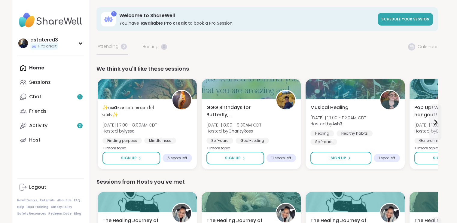
scroll to position [195, 0]
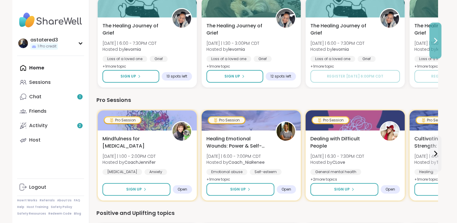
click at [433, 40] on icon at bounding box center [435, 40] width 7 height 7
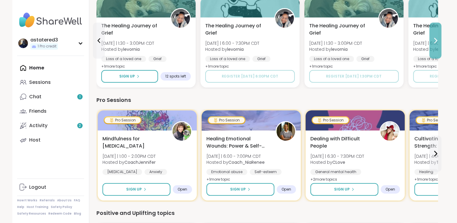
click at [433, 40] on icon at bounding box center [435, 40] width 7 height 7
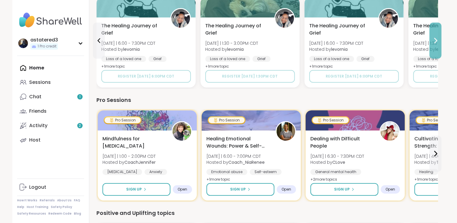
click at [433, 40] on icon at bounding box center [435, 40] width 7 height 7
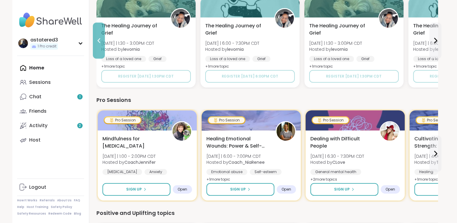
click at [97, 42] on icon at bounding box center [98, 40] width 7 height 7
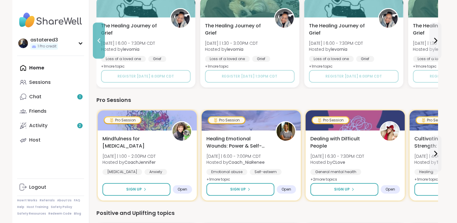
click at [97, 42] on icon at bounding box center [98, 40] width 7 height 7
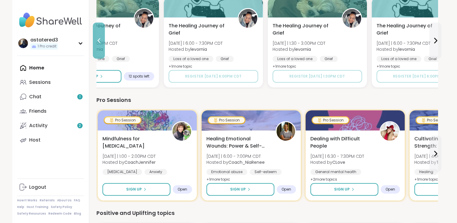
click at [97, 42] on icon at bounding box center [98, 40] width 7 height 7
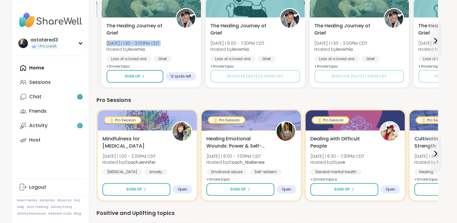
click at [97, 42] on div "The Healing Journey of Grief [DATE] | 6:00 - 7:30PM CDT Hosted by levornia Loss…" at bounding box center [166, 42] width 341 height 93
click at [96, 44] on button at bounding box center [99, 41] width 12 height 36
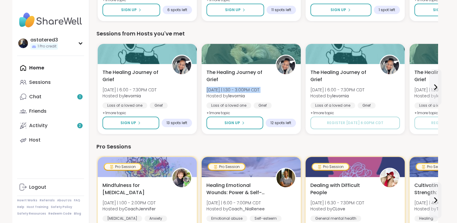
scroll to position [0, 0]
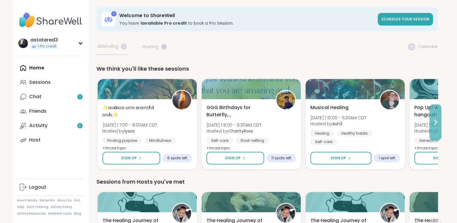
click at [436, 120] on icon at bounding box center [435, 122] width 7 height 7
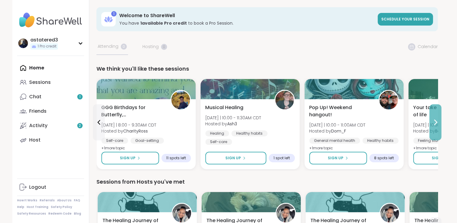
click at [436, 120] on icon at bounding box center [435, 122] width 7 height 7
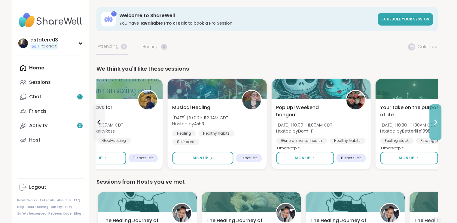
click at [436, 120] on icon at bounding box center [435, 122] width 7 height 7
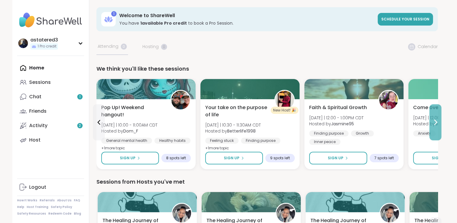
click at [436, 120] on icon at bounding box center [435, 122] width 7 height 7
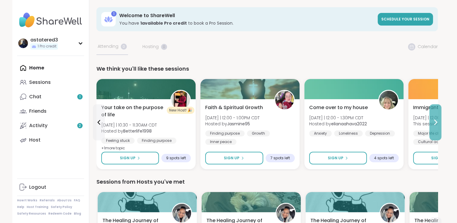
click at [436, 120] on icon at bounding box center [435, 122] width 7 height 7
click at [436, 121] on span "This session is Group-hosted" at bounding box center [444, 124] width 63 height 6
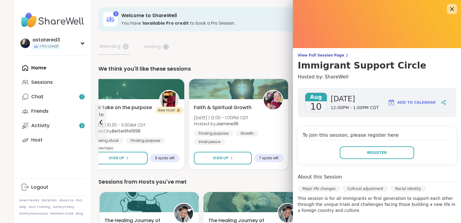
click at [451, 8] on icon at bounding box center [453, 9] width 4 height 4
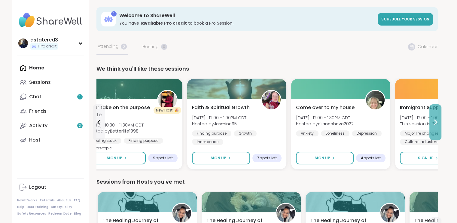
click at [439, 118] on button at bounding box center [435, 122] width 12 height 36
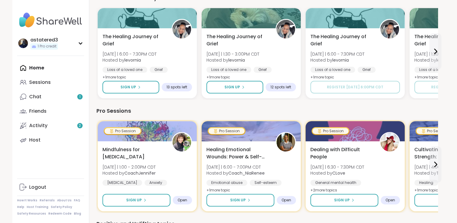
scroll to position [195, 0]
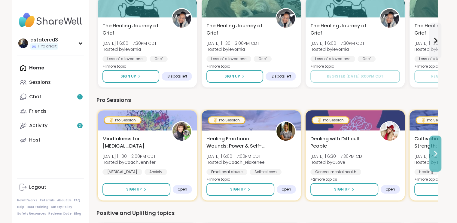
click at [435, 144] on button at bounding box center [435, 153] width 12 height 36
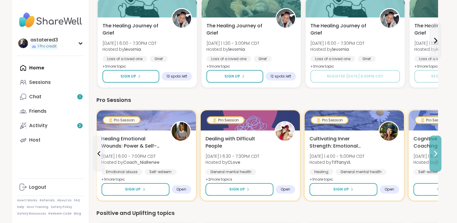
click at [435, 144] on button at bounding box center [435, 153] width 12 height 36
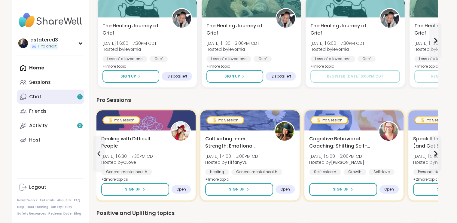
click at [48, 101] on link "Chat 1" at bounding box center [50, 97] width 67 height 14
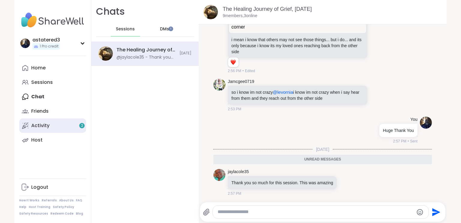
click at [41, 123] on div "Activity 2" at bounding box center [40, 125] width 18 height 7
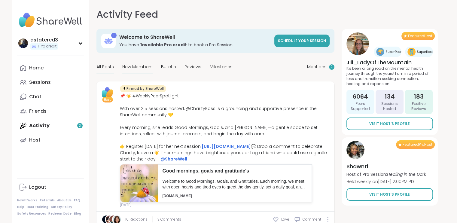
click at [139, 68] on span "New Members" at bounding box center [137, 67] width 30 height 6
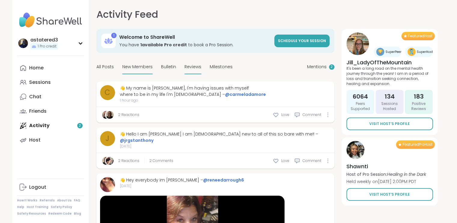
click at [186, 67] on span "Reviews" at bounding box center [192, 67] width 17 height 6
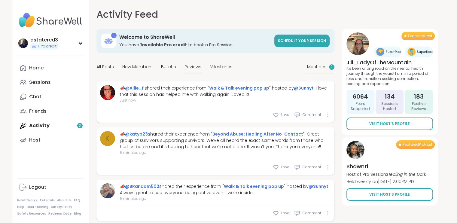
click at [325, 67] on span "Mentions" at bounding box center [317, 67] width 20 height 6
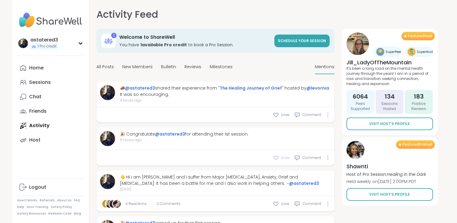
click at [278, 159] on icon at bounding box center [276, 158] width 6 height 6
click at [275, 158] on icon at bounding box center [276, 158] width 6 height 6
click at [275, 115] on icon at bounding box center [275, 115] width 5 height 4
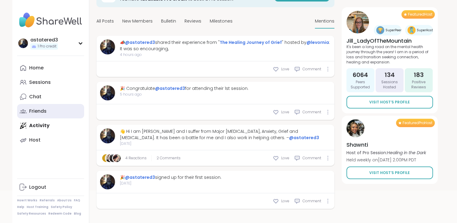
click at [41, 112] on div "Friends" at bounding box center [37, 111] width 17 height 7
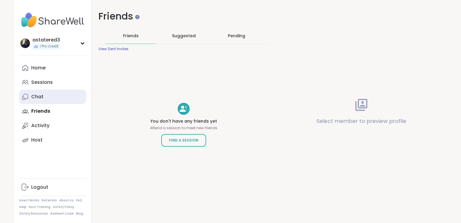
click at [39, 98] on div "Chat" at bounding box center [37, 96] width 12 height 7
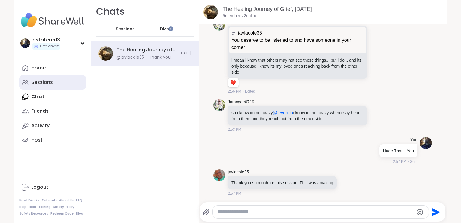
click at [42, 86] on link "Sessions" at bounding box center [52, 82] width 67 height 14
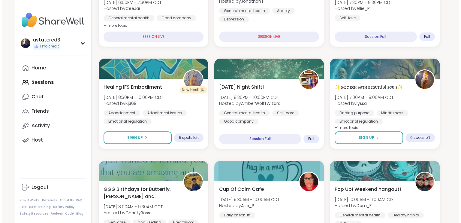
scroll to position [208, 0]
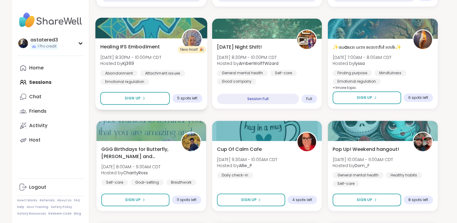
click at [182, 81] on div "Abandonment Attachment issues Emotional regulation" at bounding box center [151, 77] width 102 height 15
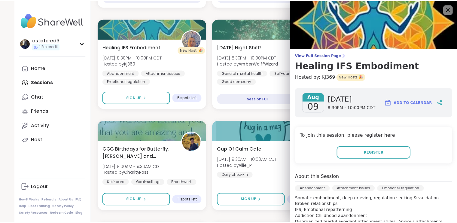
scroll to position [126, 0]
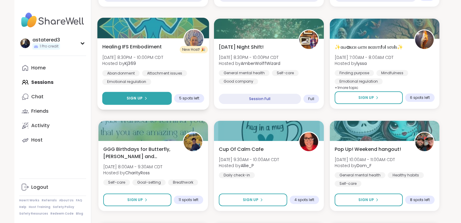
click at [155, 101] on button "Sign Up" at bounding box center [137, 98] width 70 height 13
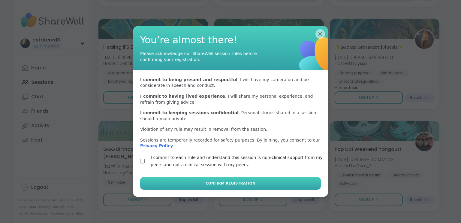
click at [217, 184] on span "Confirm Registration" at bounding box center [231, 183] width 50 height 5
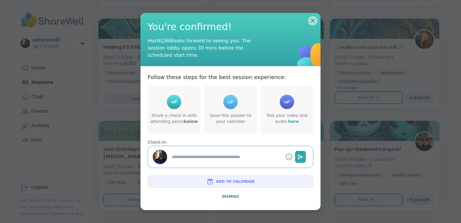
type textarea "*"
click at [230, 179] on span "Add to Calendar" at bounding box center [235, 181] width 38 height 5
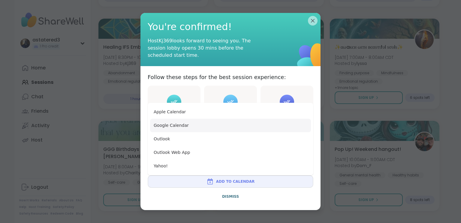
click at [200, 124] on button "Google Calendar" at bounding box center [230, 126] width 161 height 14
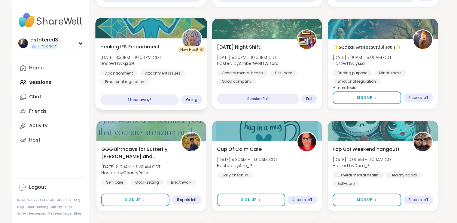
click at [121, 59] on span "[DATE] 8:30PM - 10:00PM CDT" at bounding box center [130, 57] width 61 height 6
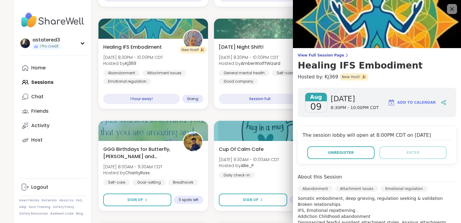
click at [448, 9] on icon at bounding box center [452, 9] width 8 height 8
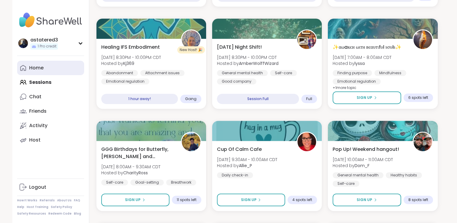
click at [44, 70] on link "Home" at bounding box center [50, 68] width 67 height 14
